Goal: Check status: Check status

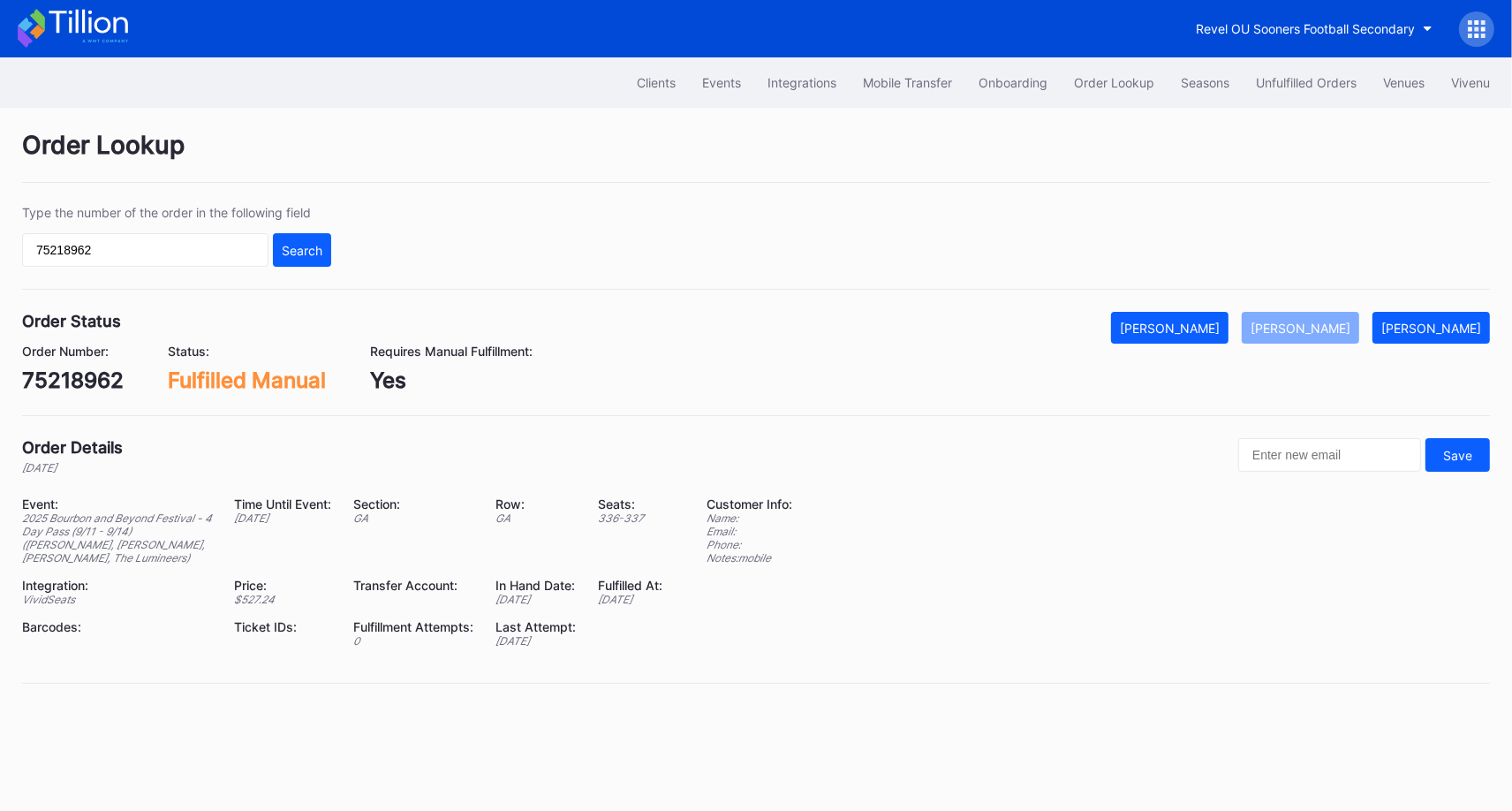
click at [173, 231] on div "Type the number of the order in the following field 75218962 Search" at bounding box center [176, 236] width 309 height 62
click at [173, 243] on input "75218962" at bounding box center [145, 250] width 246 height 34
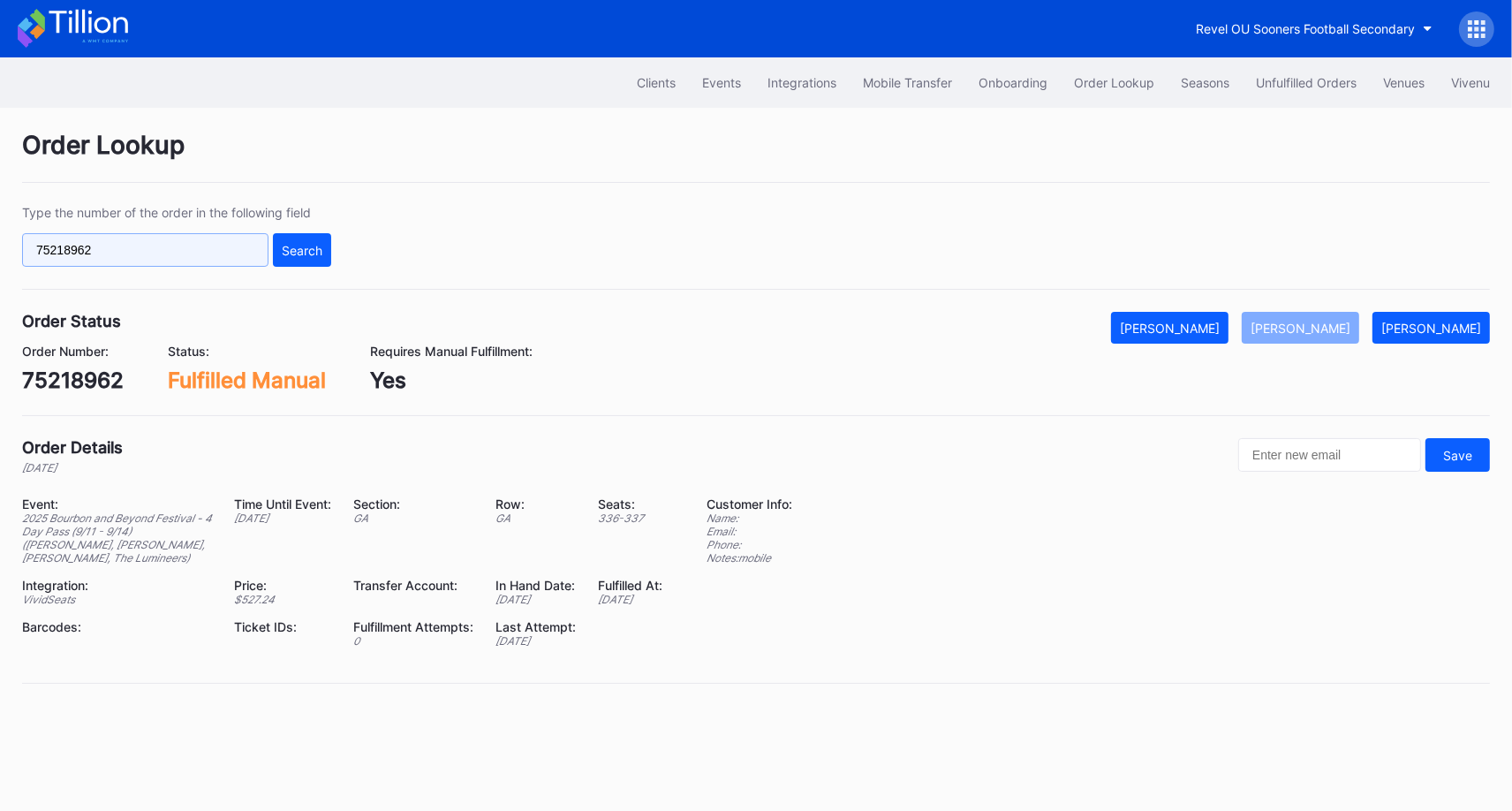
paste input "622040091"
type input "622040091"
click at [305, 235] on button "Search" at bounding box center [302, 250] width 58 height 34
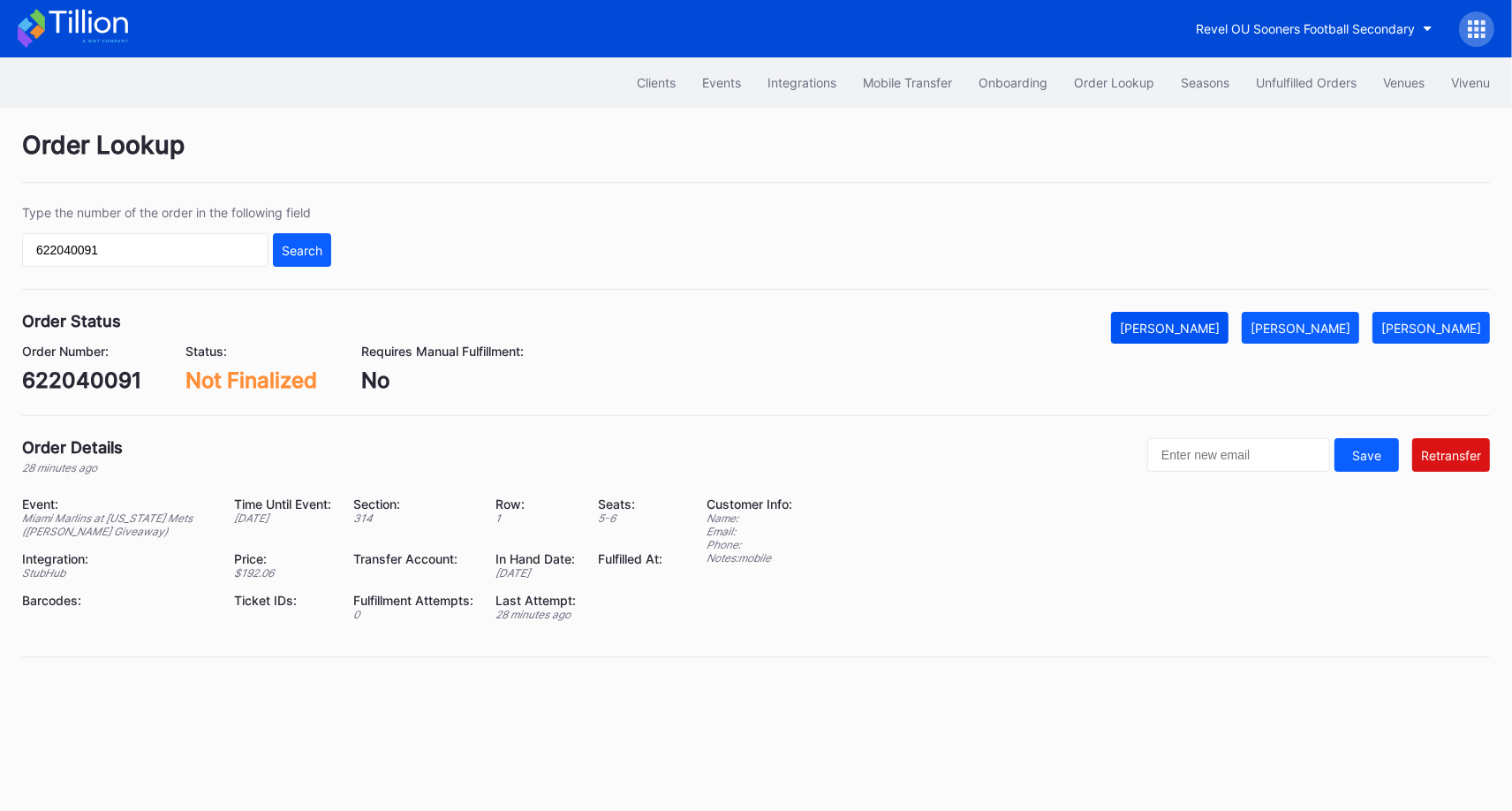
click at [1183, 321] on div "[PERSON_NAME]" at bounding box center [1170, 328] width 100 height 15
